Goal: Complete application form

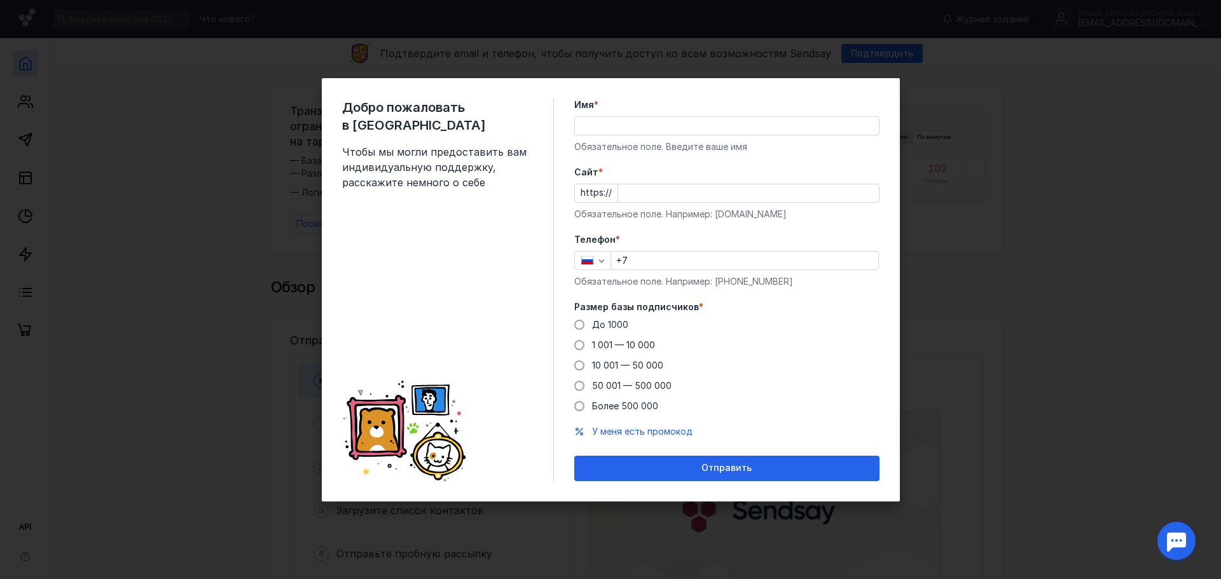
click at [952, 93] on div "Добро пожаловать в Sendsay Чтобы мы могли предоставить вам индивидуальную подде…" at bounding box center [610, 289] width 1221 height 579
click at [887, 95] on div "Добро пожаловать в Sendsay Чтобы мы могли предоставить вам индивидуальную подде…" at bounding box center [611, 290] width 578 height 424
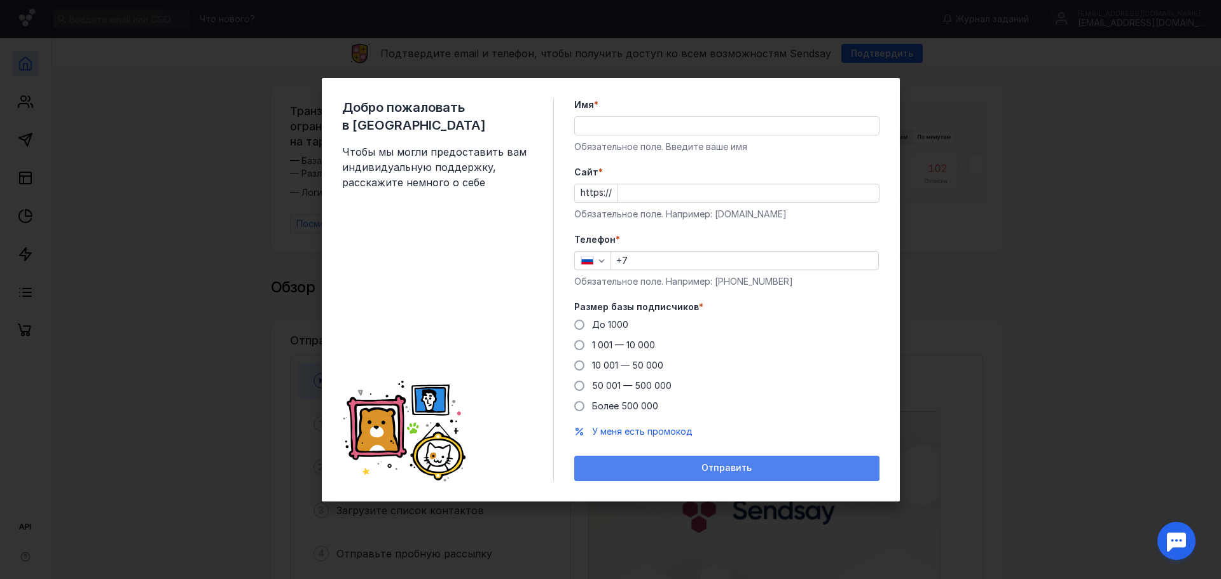
click at [737, 471] on span "Отправить" at bounding box center [727, 468] width 50 height 11
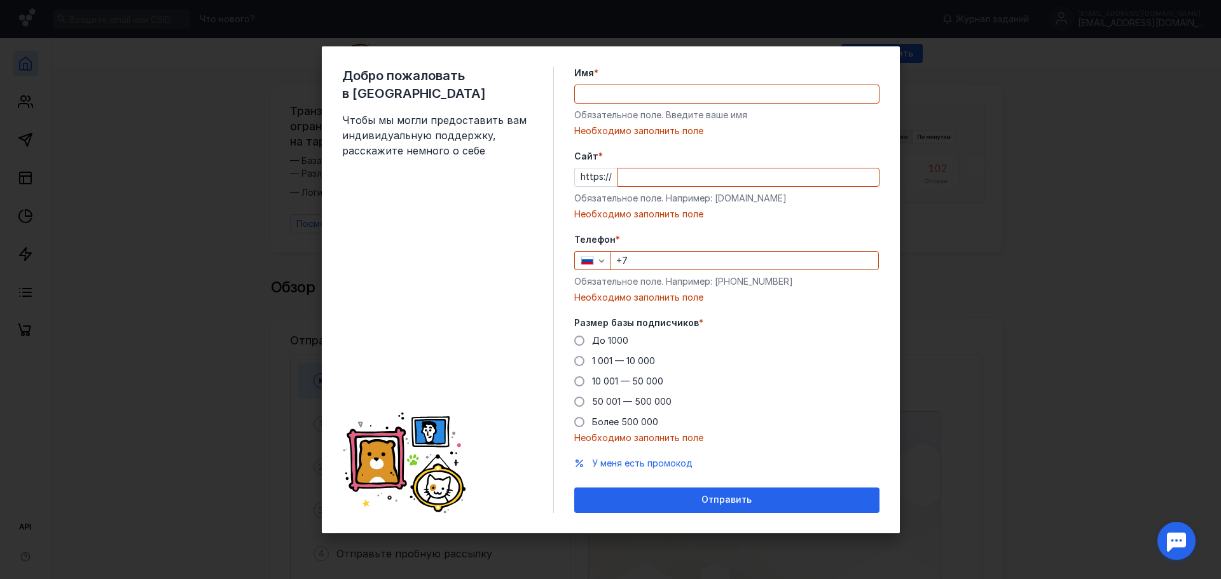
click at [648, 92] on input "Имя *" at bounding box center [727, 94] width 304 height 18
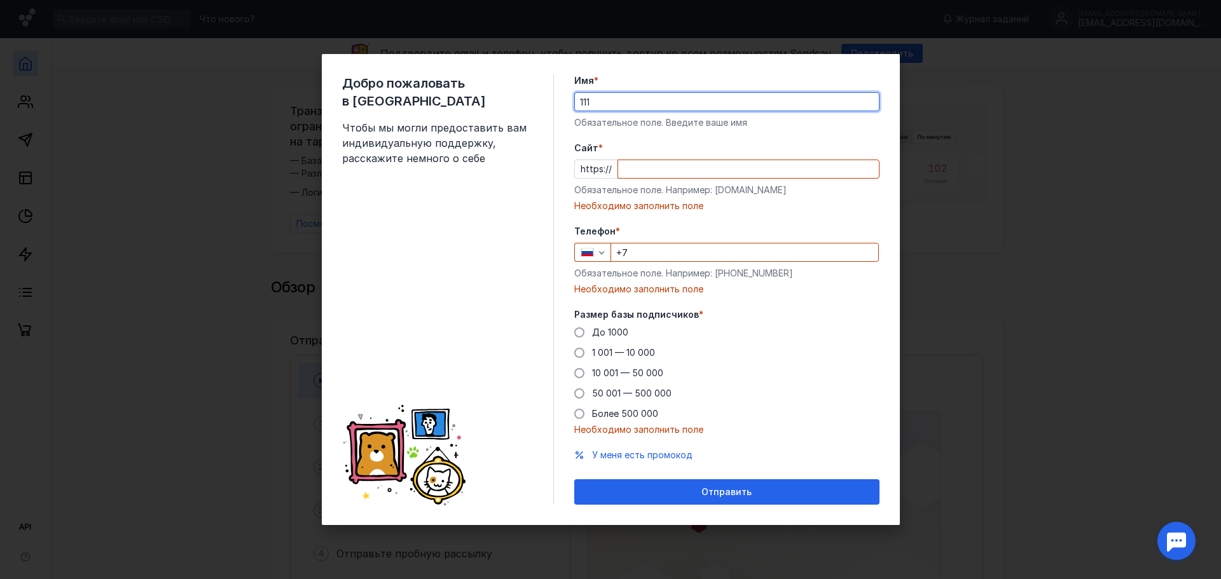
type input "111"
click at [651, 168] on input "Cайт *" at bounding box center [748, 169] width 261 height 18
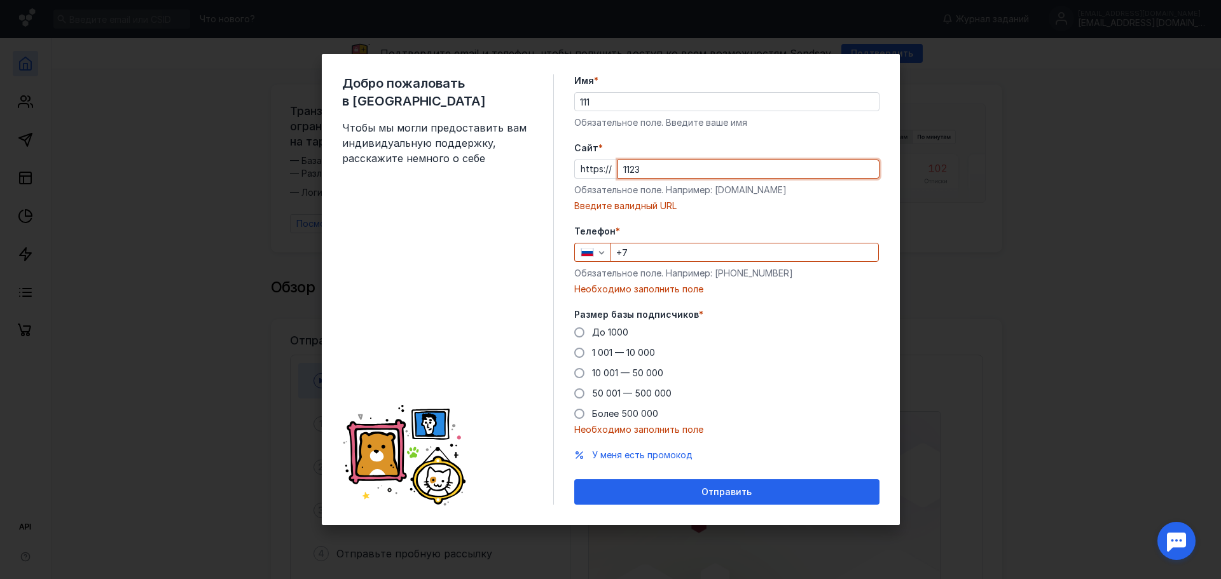
click at [651, 253] on input "+7" at bounding box center [744, 253] width 267 height 18
click at [658, 162] on input "1123" at bounding box center [748, 169] width 261 height 18
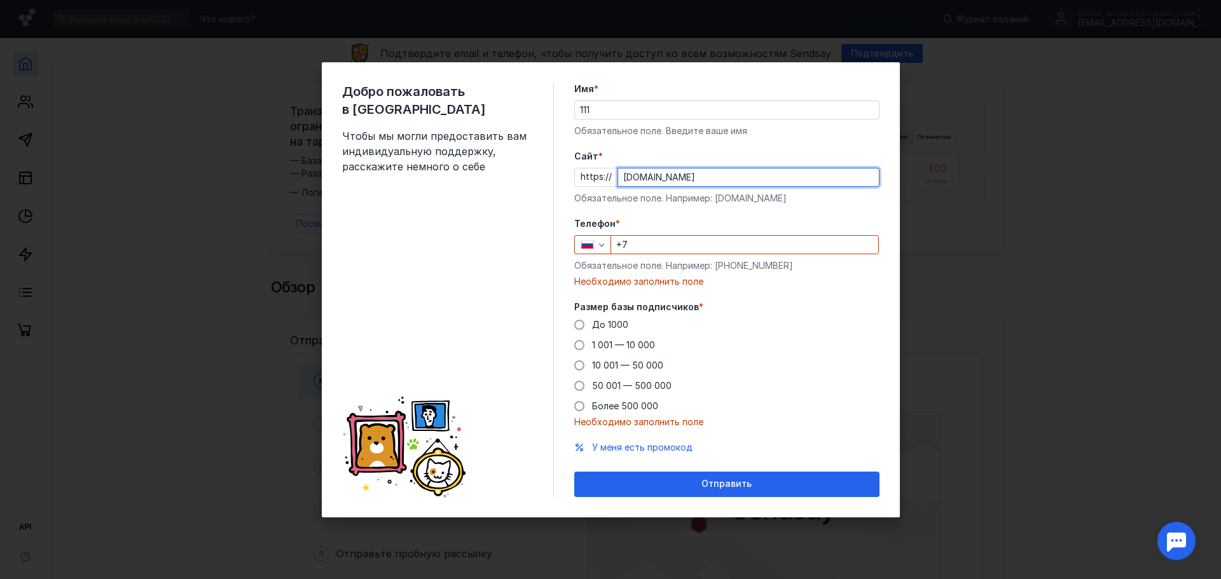
type input "[DOMAIN_NAME]"
click at [672, 240] on input "+7" at bounding box center [744, 245] width 267 height 18
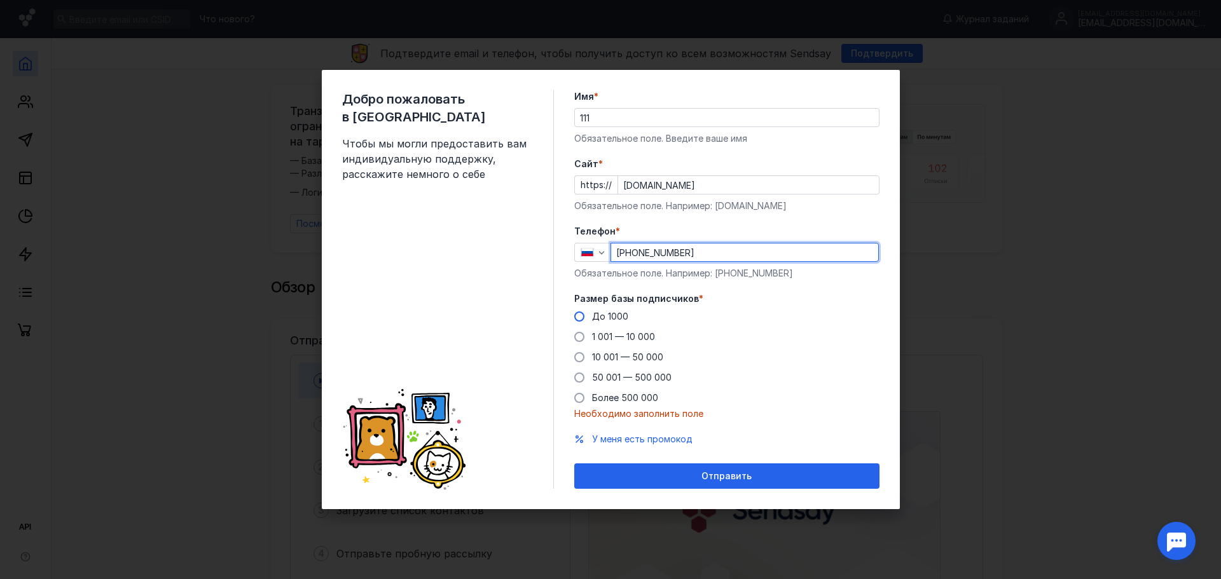
type input "[PHONE_NUMBER]"
click at [621, 316] on span "До 1000" at bounding box center [610, 316] width 36 height 11
click at [0, 0] on input "До 1000" at bounding box center [0, 0] width 0 height 0
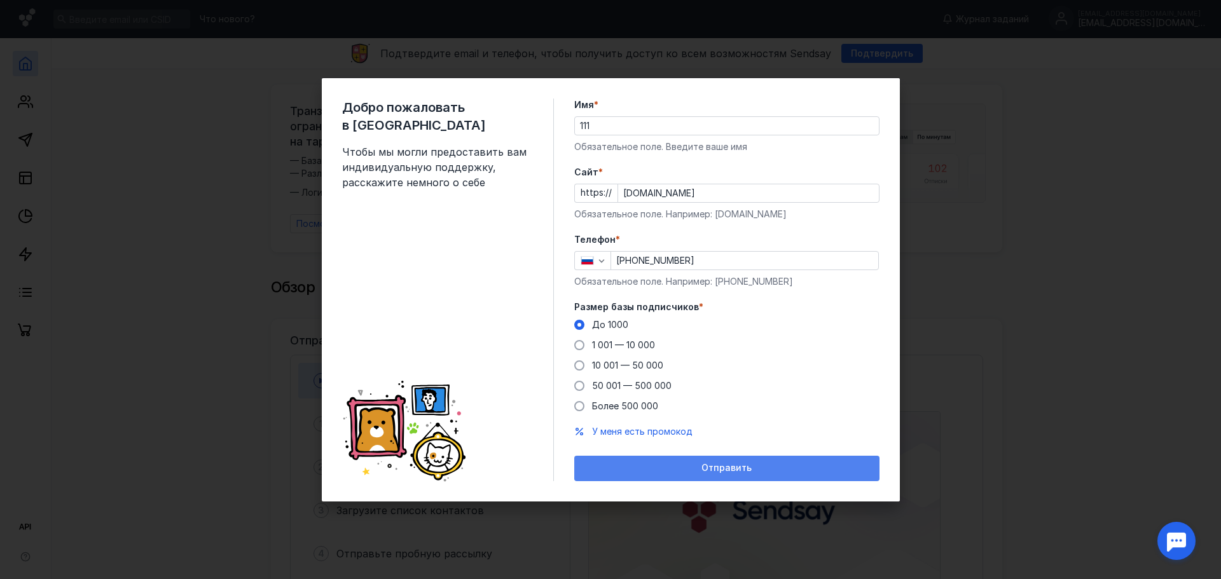
click at [658, 463] on div "Отправить" at bounding box center [727, 468] width 293 height 11
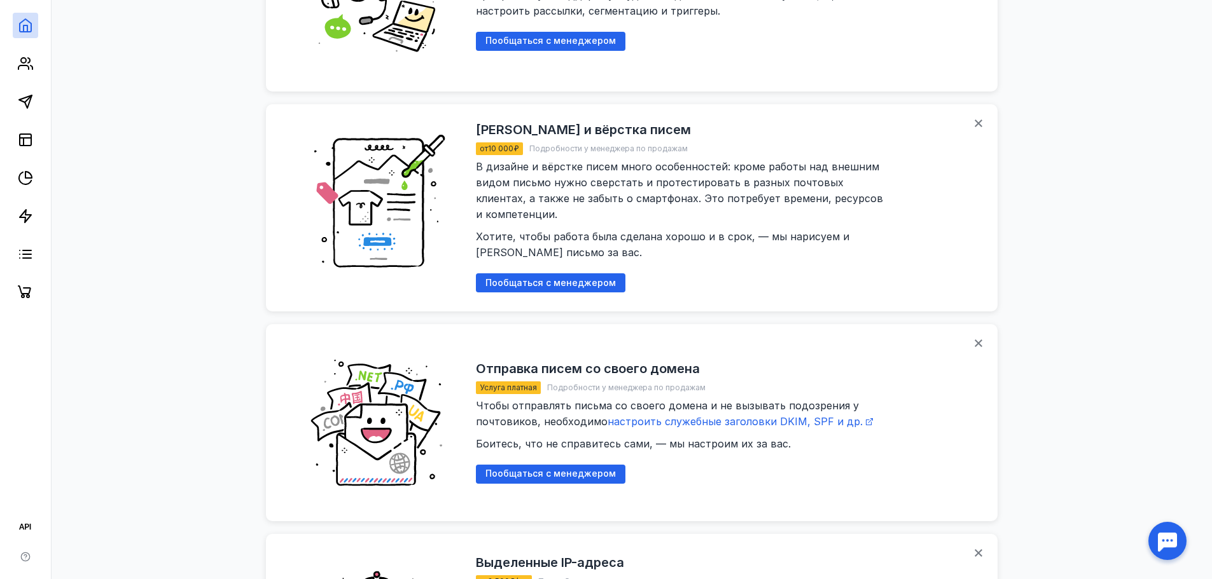
scroll to position [1399, 0]
